Goal: Find specific page/section: Find specific page/section

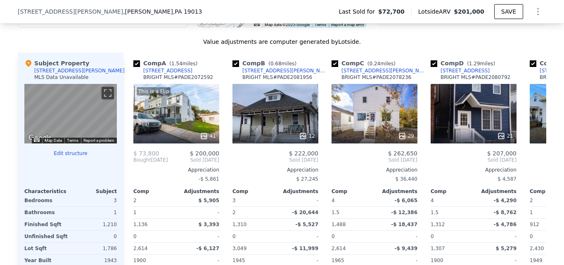
scroll to position [804, 0]
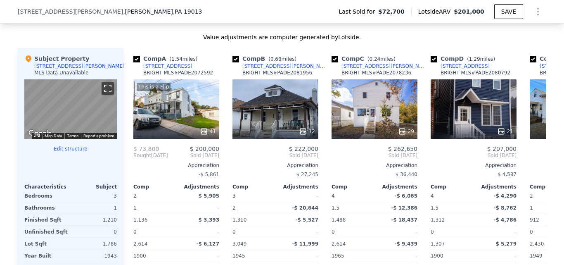
click at [102, 94] on button "Toggle fullscreen view" at bounding box center [108, 88] width 12 height 12
click at [163, 121] on div "This is a Flip 41" at bounding box center [176, 108] width 86 height 59
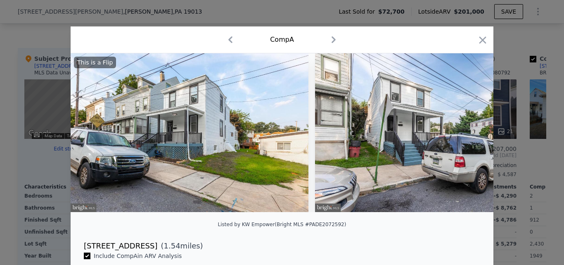
click at [0, 94] on div at bounding box center [282, 132] width 564 height 265
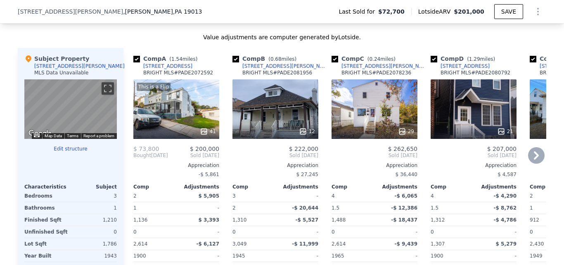
click at [534, 159] on icon at bounding box center [536, 155] width 5 height 8
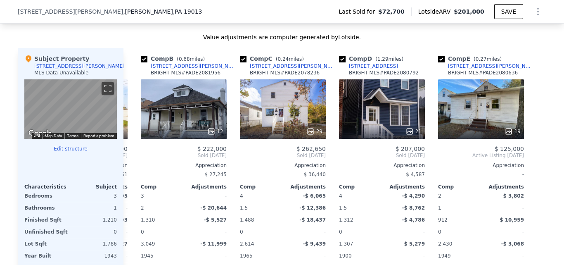
scroll to position [0, 92]
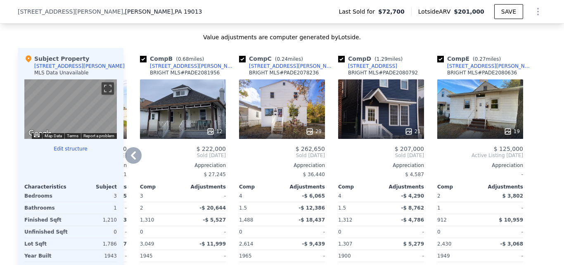
click at [447, 116] on div "19" at bounding box center [480, 108] width 86 height 59
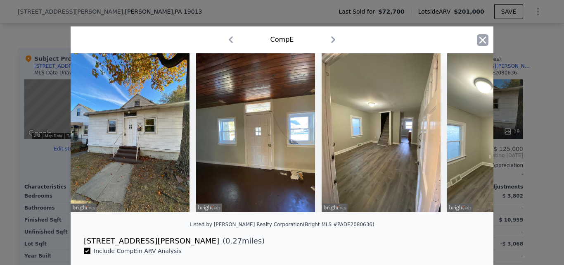
click at [477, 42] on icon "button" at bounding box center [483, 40] width 12 height 12
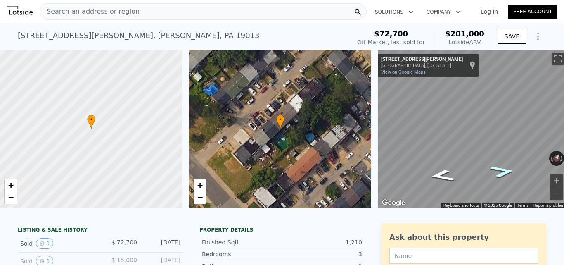
click at [500, 167] on icon "Go Southwest, Swarts St" at bounding box center [502, 171] width 47 height 18
click at [496, 164] on icon "Go Southwest, Swarts St" at bounding box center [502, 164] width 47 height 19
click at [444, 166] on icon "Go Northeast, Swarts St" at bounding box center [442, 168] width 47 height 19
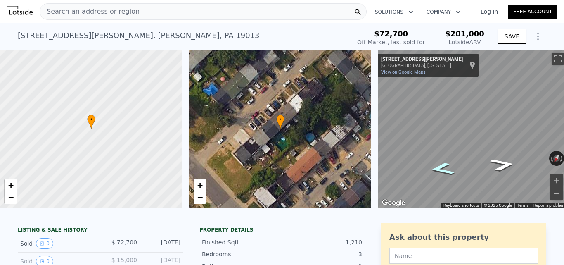
click at [444, 166] on icon "Go Northeast, Swarts St" at bounding box center [442, 168] width 47 height 19
click at [204, 15] on div "Search an address or region" at bounding box center [203, 11] width 327 height 17
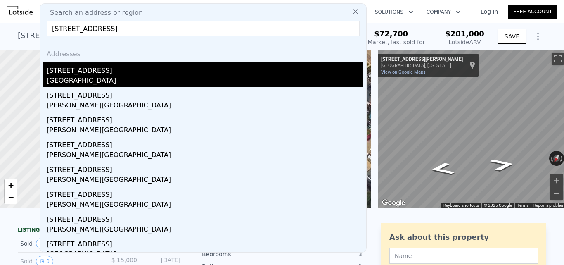
type input "[STREET_ADDRESS]"
click at [142, 77] on div "[GEOGRAPHIC_DATA]" at bounding box center [205, 82] width 316 height 12
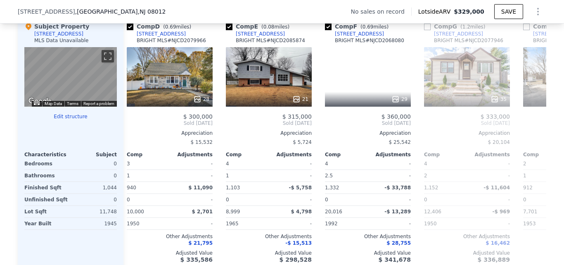
scroll to position [787, 0]
